Goal: Navigation & Orientation: Find specific page/section

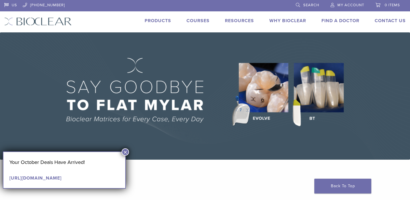
click at [126, 151] on button "×" at bounding box center [125, 152] width 7 height 7
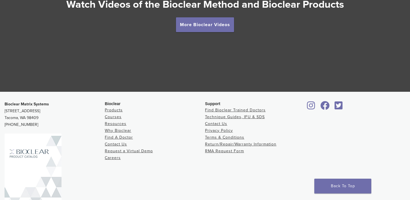
scroll to position [1091, 0]
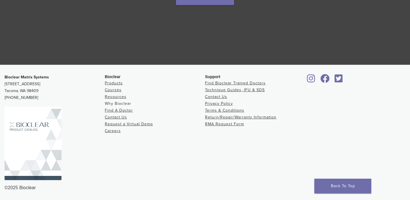
click at [126, 104] on link "Why Bioclear" at bounding box center [118, 103] width 26 height 5
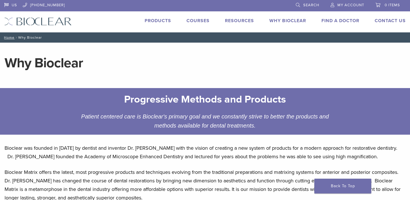
click at [159, 22] on link "Products" at bounding box center [158, 21] width 26 height 6
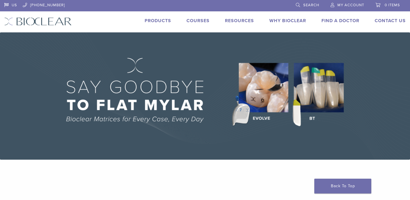
scroll to position [829, 0]
